Goal: Information Seeking & Learning: Learn about a topic

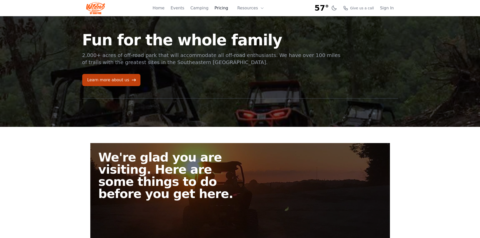
click at [222, 7] on link "Pricing" at bounding box center [222, 8] width 14 height 6
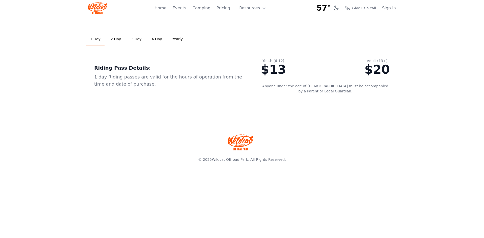
click at [181, 40] on link "Yearly" at bounding box center [177, 39] width 19 height 14
click at [97, 40] on link "1 Day" at bounding box center [95, 39] width 18 height 14
click at [112, 40] on link "2 Day" at bounding box center [116, 39] width 18 height 14
click at [128, 41] on link "3 Day" at bounding box center [136, 39] width 18 height 14
click at [159, 41] on link "4 Day" at bounding box center [157, 39] width 18 height 14
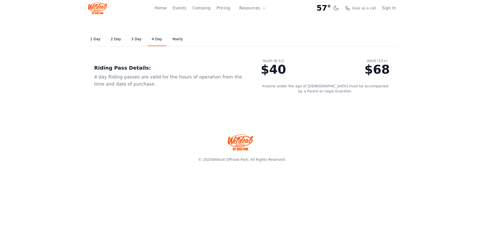
click at [91, 41] on link "1 Day" at bounding box center [95, 39] width 18 height 14
